Goal: Information Seeking & Learning: Check status

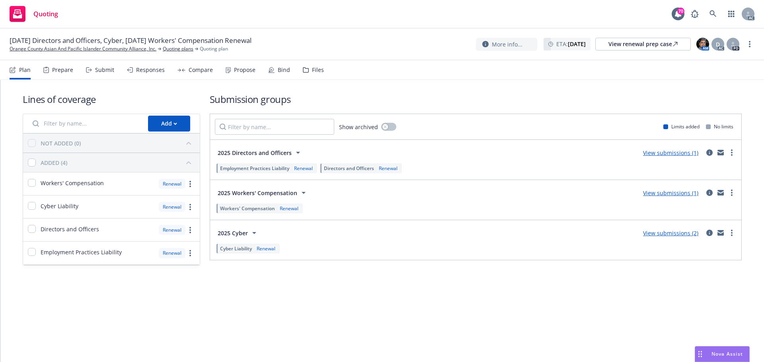
click at [104, 71] on div "Submit" at bounding box center [104, 70] width 19 height 6
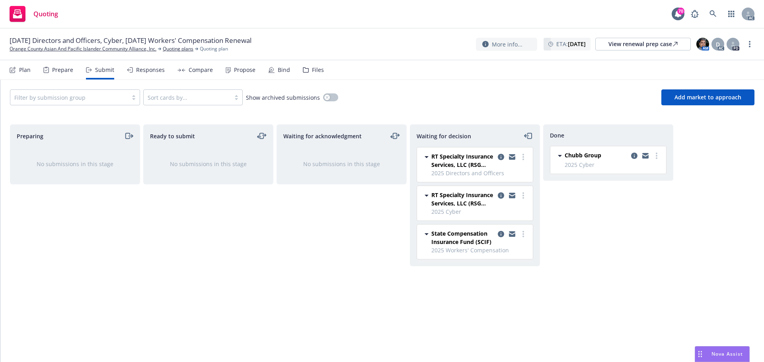
click at [145, 72] on div "Responses" at bounding box center [150, 70] width 29 height 6
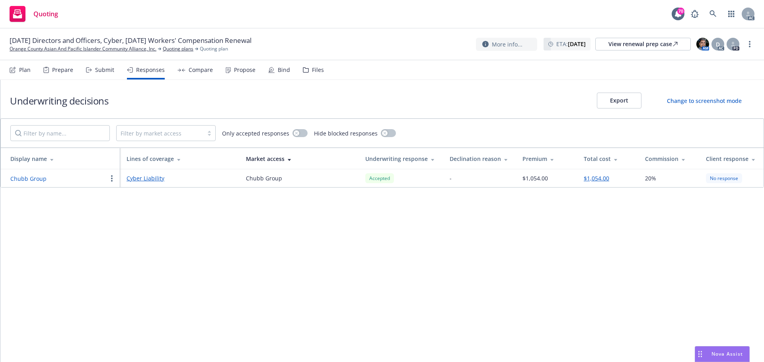
click at [97, 72] on div "Submit" at bounding box center [104, 70] width 19 height 6
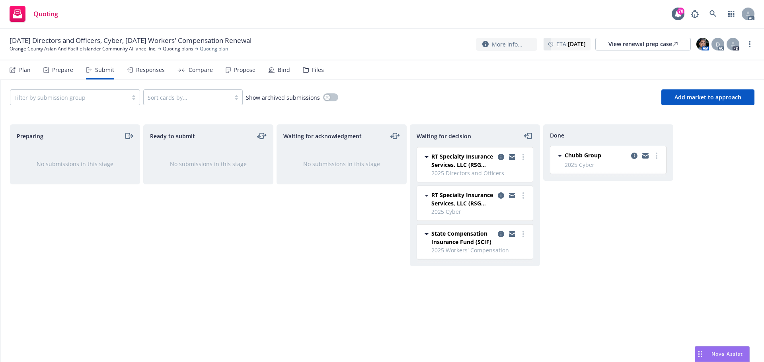
click at [136, 72] on div "Responses" at bounding box center [150, 70] width 29 height 6
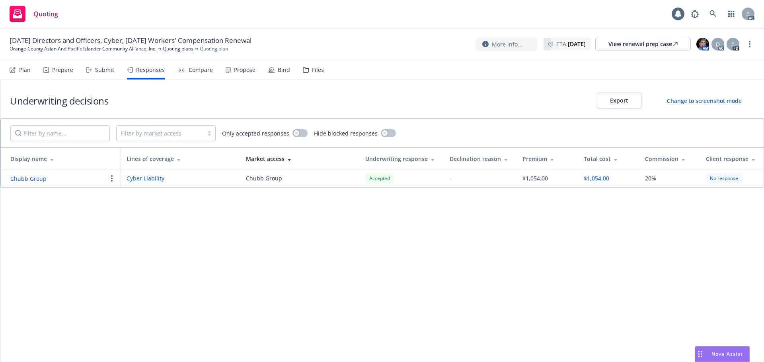
click at [38, 177] on button "Chubb Group" at bounding box center [28, 179] width 36 height 8
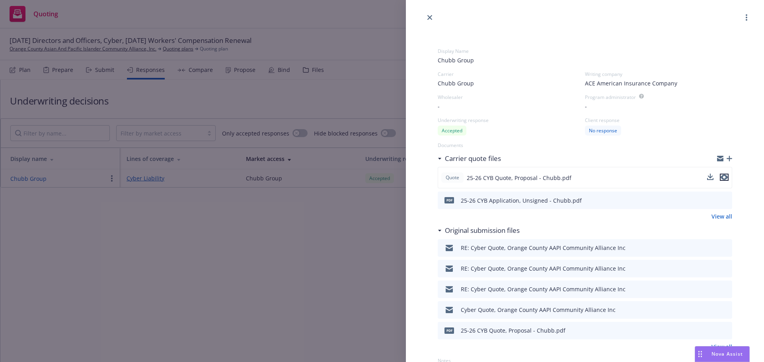
click at [722, 178] on button "preview file" at bounding box center [724, 177] width 9 height 7
click at [358, 250] on div "Display Name Chubb Group Carrier Chubb Group Writing company ACE American Insur…" at bounding box center [382, 181] width 764 height 362
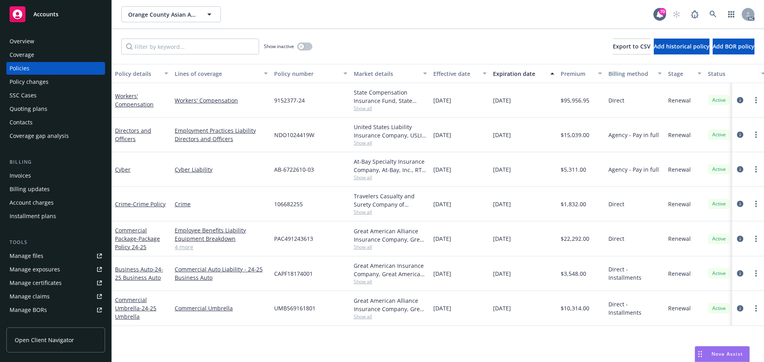
click at [32, 257] on div "Manage files" at bounding box center [27, 256] width 34 height 13
click at [47, 79] on div "Policy changes" at bounding box center [29, 82] width 39 height 13
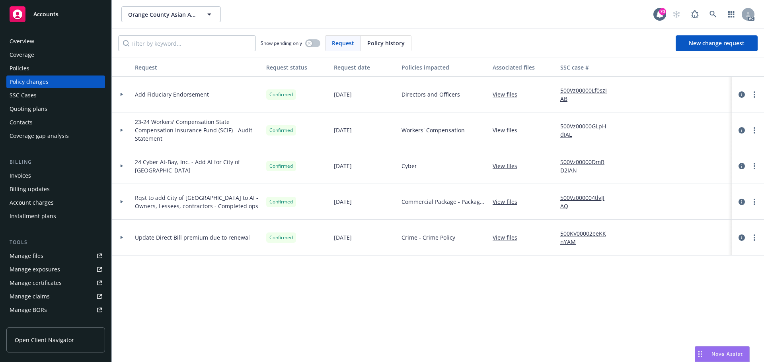
click at [123, 165] on div at bounding box center [122, 166] width 14 height 3
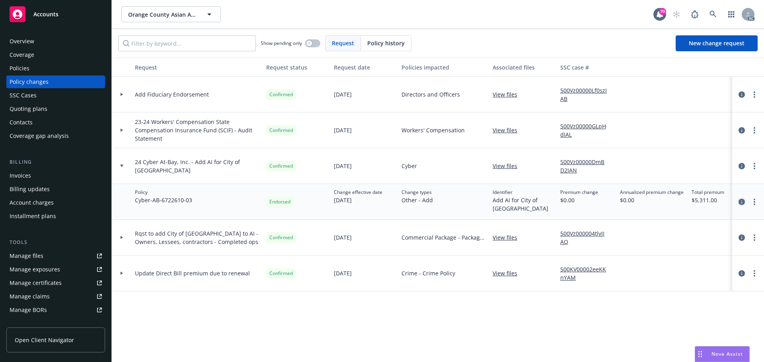
click at [741, 204] on icon "circleInformation" at bounding box center [741, 202] width 6 height 6
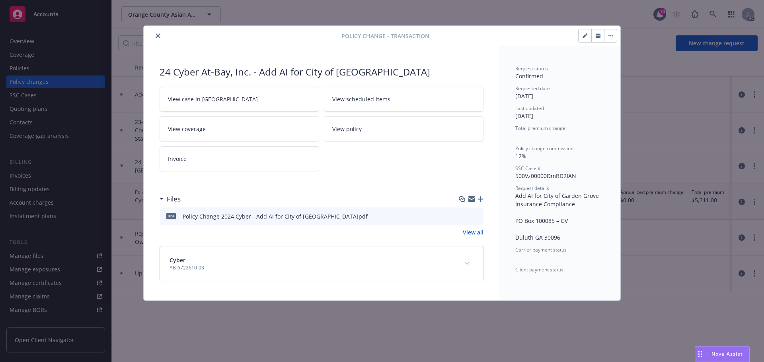
click at [477, 214] on icon "preview file" at bounding box center [475, 216] width 7 height 6
click at [161, 37] on button "close" at bounding box center [158, 36] width 10 height 10
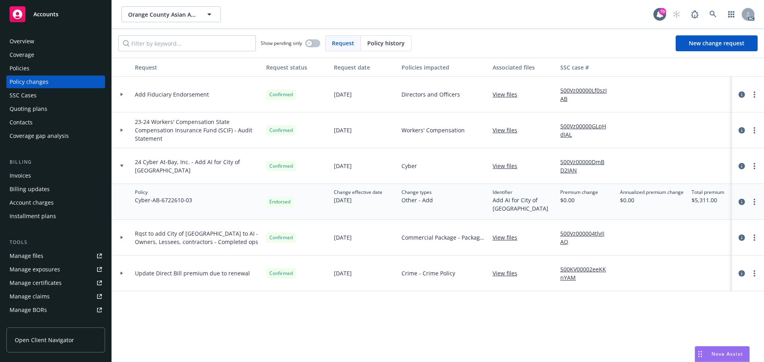
click at [125, 167] on div at bounding box center [122, 166] width 20 height 36
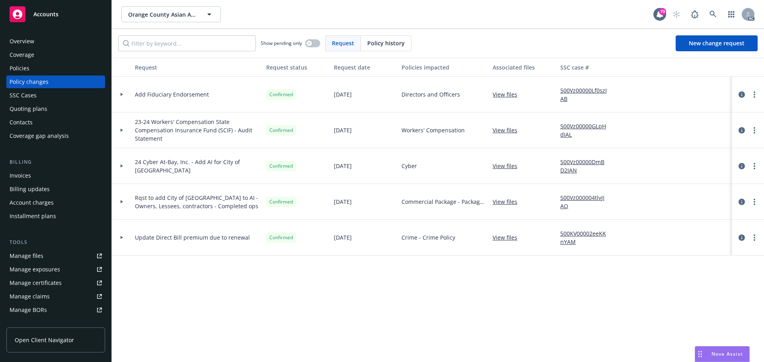
click at [24, 65] on div "Policies" at bounding box center [20, 68] width 20 height 13
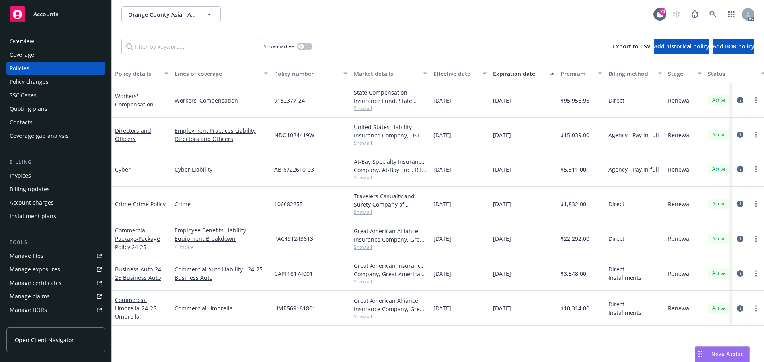
click at [738, 172] on icon "circleInformation" at bounding box center [740, 169] width 6 height 6
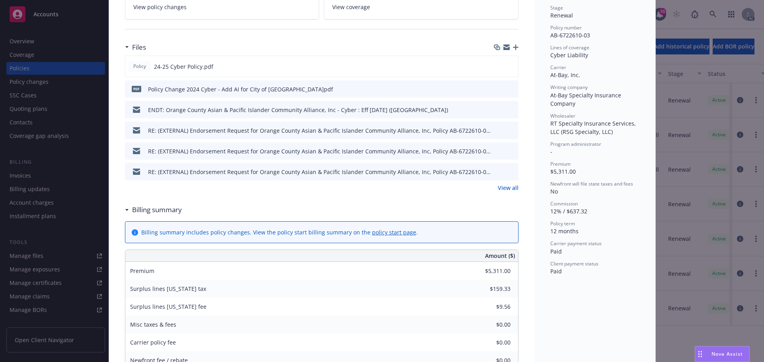
scroll to position [183, 0]
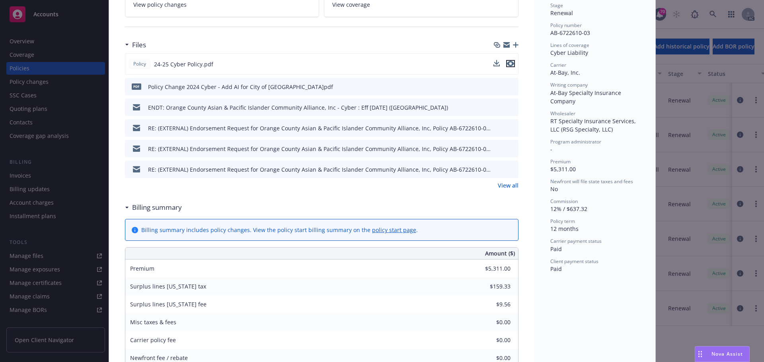
click at [508, 62] on icon "preview file" at bounding box center [510, 64] width 7 height 6
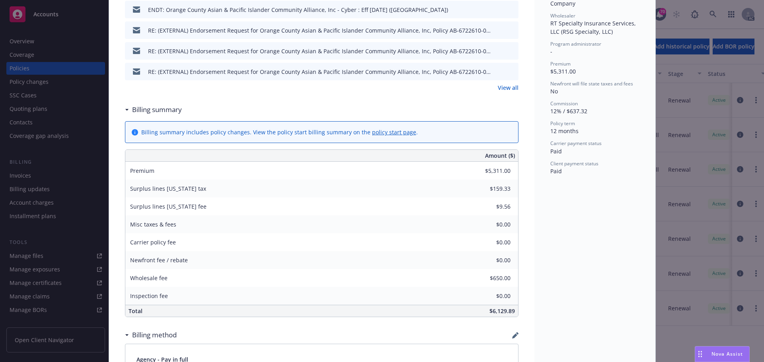
scroll to position [302, 0]
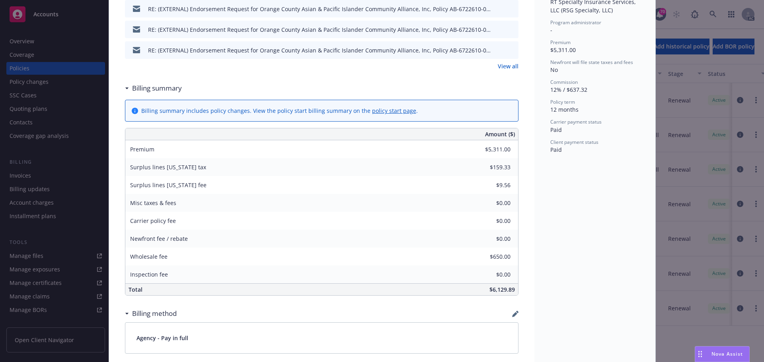
click at [523, 257] on div "Cyber 10/10/2024 - Srilakshmi Netela - Case#01294372: Policy limits were pre-in…" at bounding box center [321, 271] width 425 height 1054
click at [511, 222] on div "Carrier policy fee $0.00" at bounding box center [321, 221] width 393 height 18
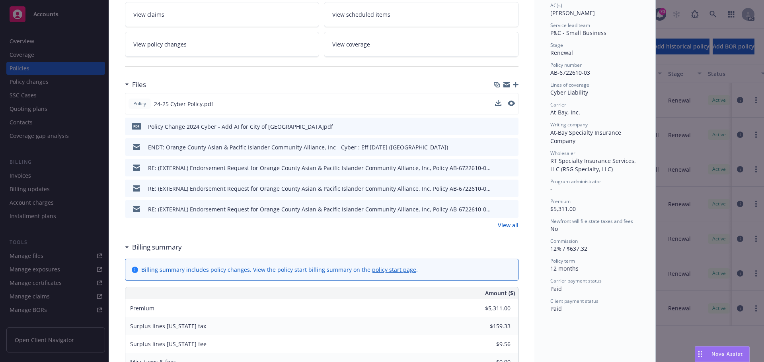
scroll to position [0, 0]
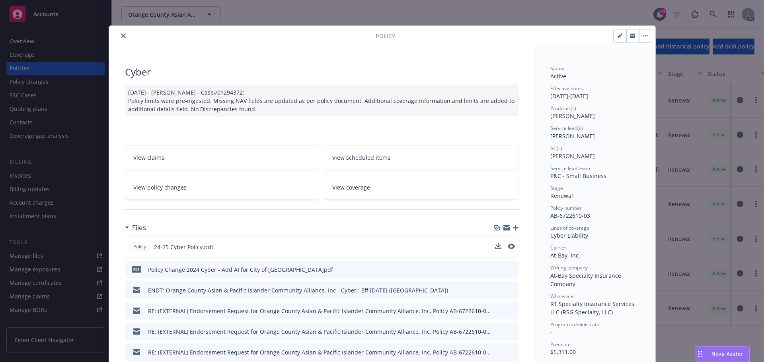
click at [121, 36] on icon "close" at bounding box center [123, 35] width 5 height 5
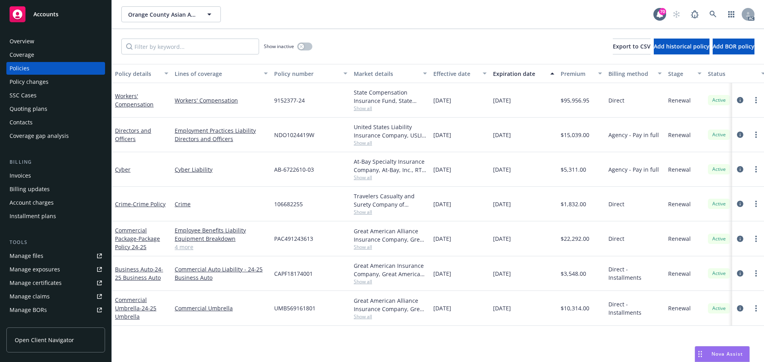
click at [36, 88] on div "Policy changes" at bounding box center [29, 82] width 39 height 13
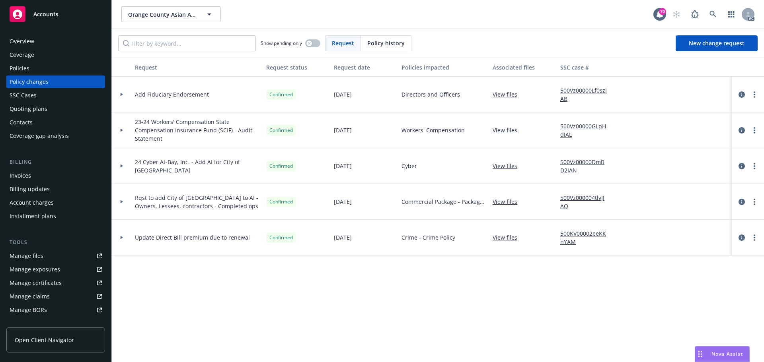
click at [123, 97] on div at bounding box center [122, 95] width 20 height 36
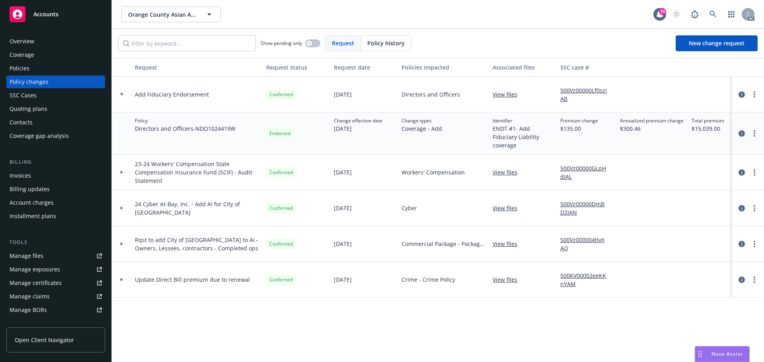
click at [124, 97] on div at bounding box center [122, 95] width 20 height 36
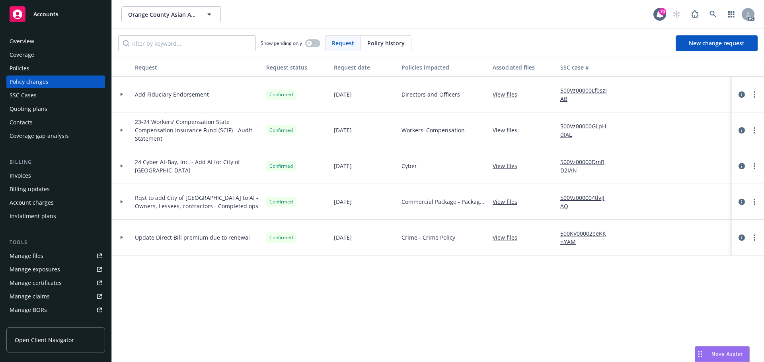
click at [122, 167] on icon at bounding box center [121, 166] width 3 height 3
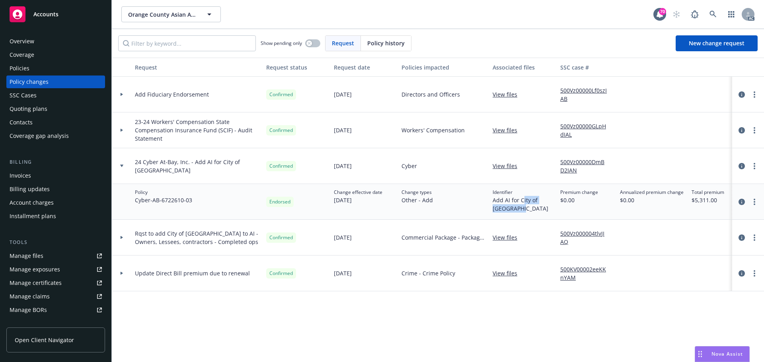
drag, startPoint x: 522, startPoint y: 199, endPoint x: 522, endPoint y: 210, distance: 10.7
click at [522, 210] on span "Add AI for City of Garden Grove" at bounding box center [522, 204] width 61 height 17
click at [514, 212] on span "Add AI for City of Garden Grove" at bounding box center [522, 204] width 61 height 17
drag, startPoint x: 521, startPoint y: 200, endPoint x: 529, endPoint y: 207, distance: 11.0
click at [529, 207] on span "Add AI for City of Garden Grove" at bounding box center [522, 204] width 61 height 17
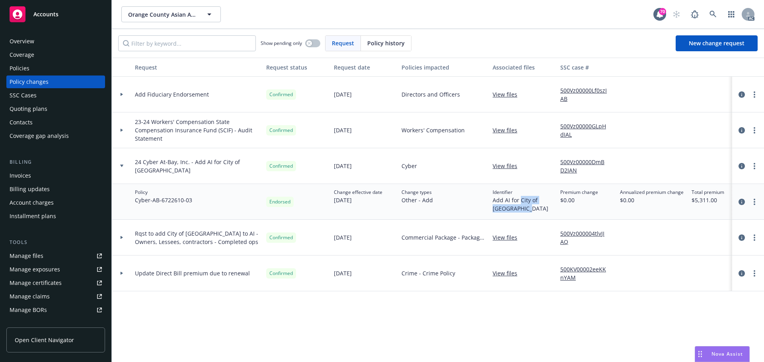
copy span "City of Garden Grove"
